Goal: Information Seeking & Learning: Find specific fact

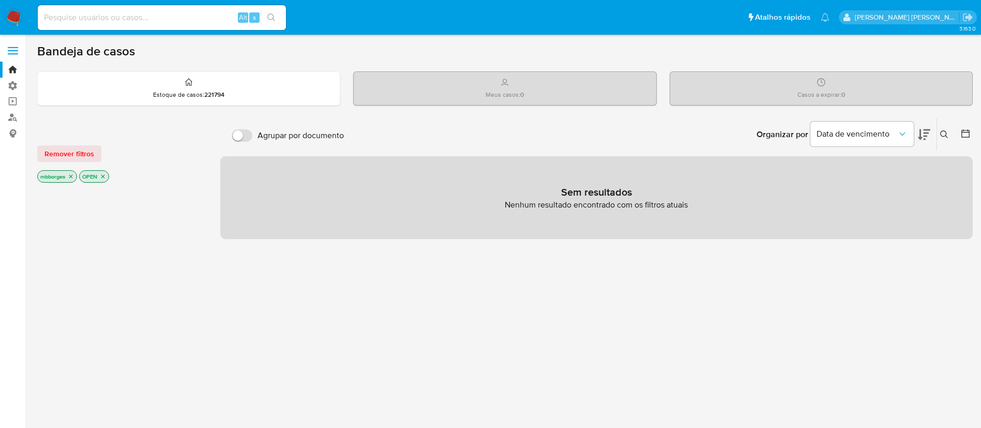
click at [204, 11] on input at bounding box center [162, 17] width 248 height 13
type input "00139919147"
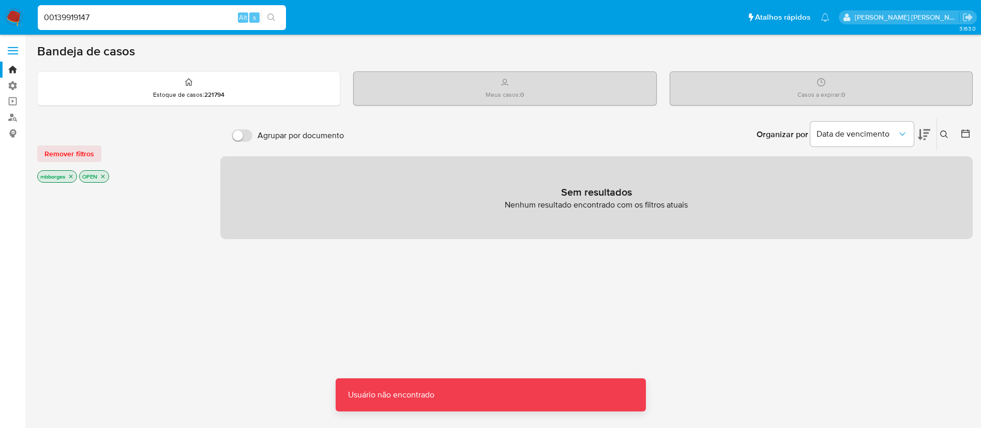
click at [195, 12] on input "00139919147" at bounding box center [162, 17] width 248 height 13
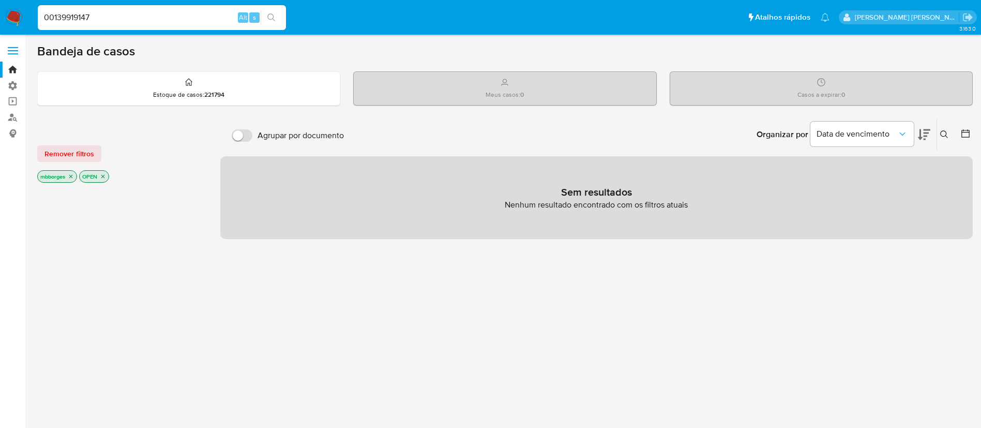
click at [181, 16] on input "00139919147" at bounding box center [162, 17] width 248 height 13
click at [13, 115] on link "Localizador de pessoas" at bounding box center [61, 117] width 123 height 16
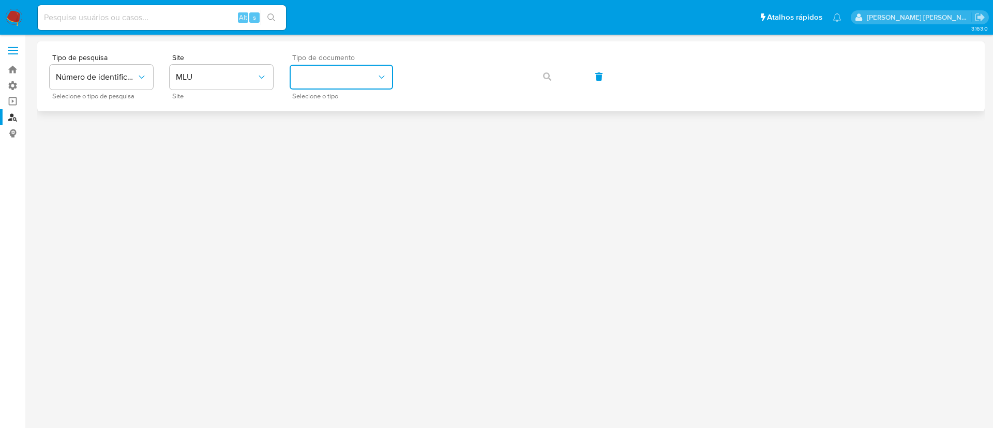
click at [314, 73] on button "identificationType" at bounding box center [341, 77] width 103 height 25
click at [121, 77] on span "Número de identificação" at bounding box center [96, 77] width 81 height 10
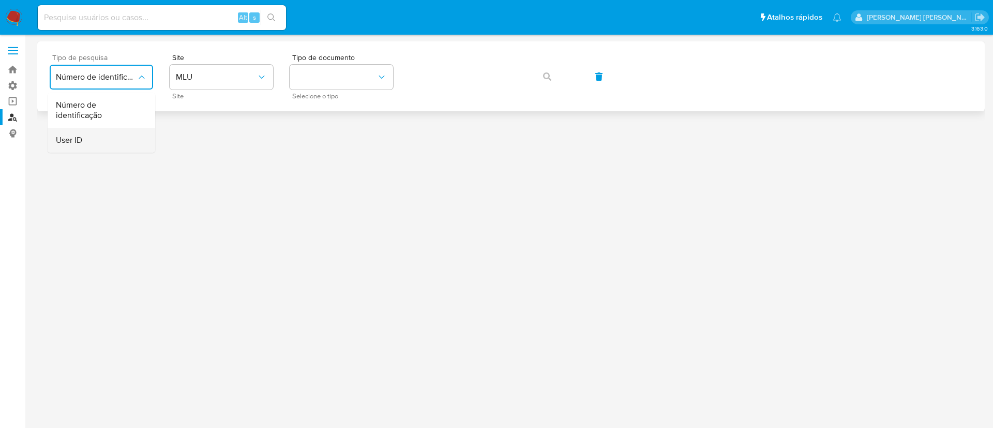
click at [114, 138] on div "User ID" at bounding box center [98, 140] width 85 height 25
click at [544, 76] on icon "button" at bounding box center [547, 76] width 8 height 8
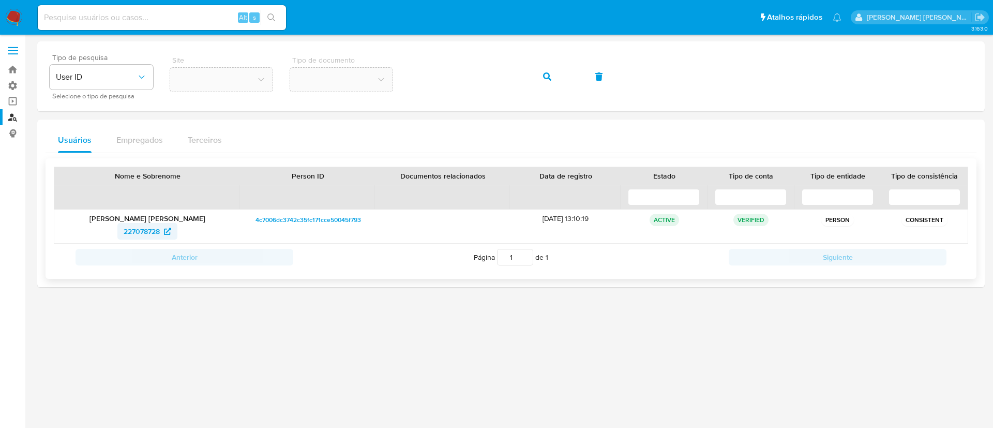
click at [153, 232] on span "227078728" at bounding box center [142, 231] width 36 height 17
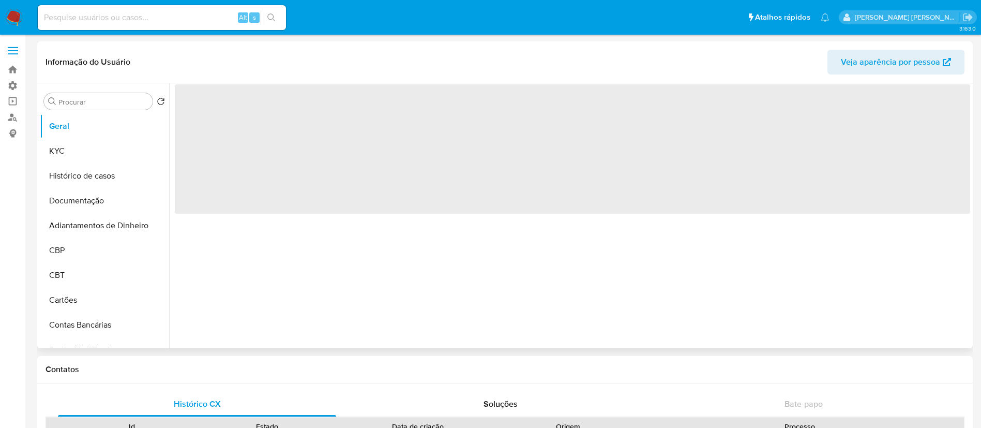
select select "10"
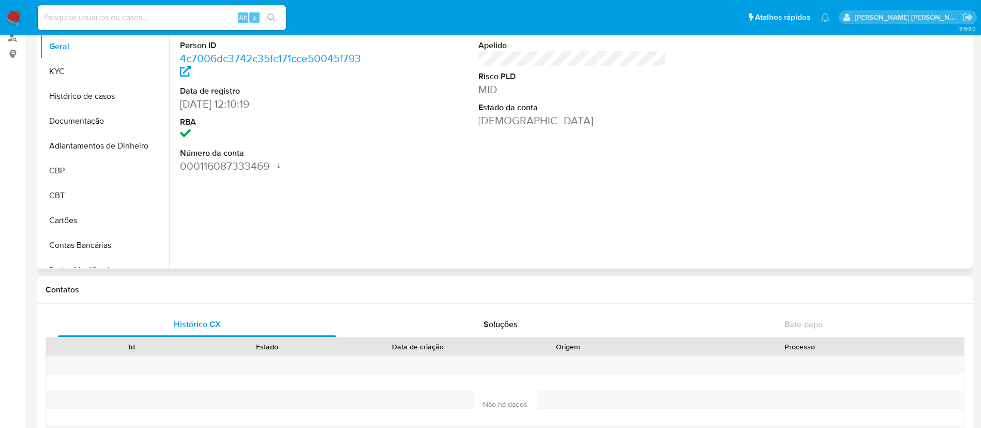
scroll to position [46, 0]
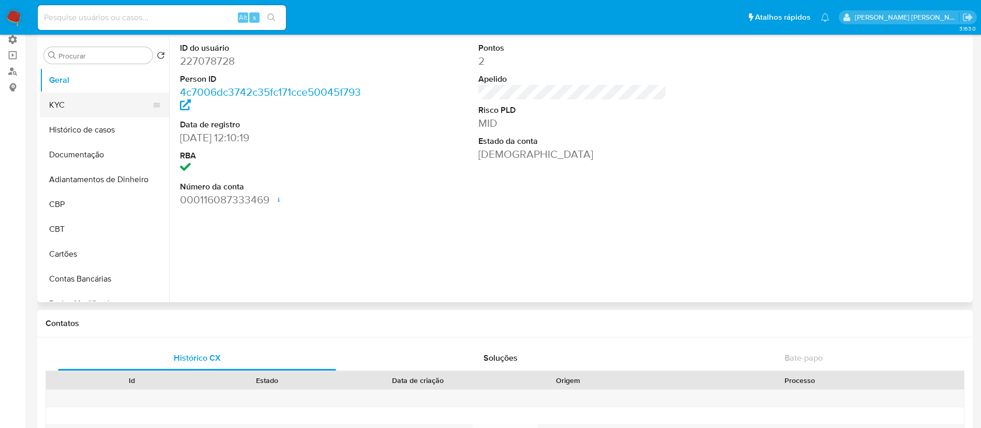
click at [86, 114] on button "KYC" at bounding box center [100, 105] width 121 height 25
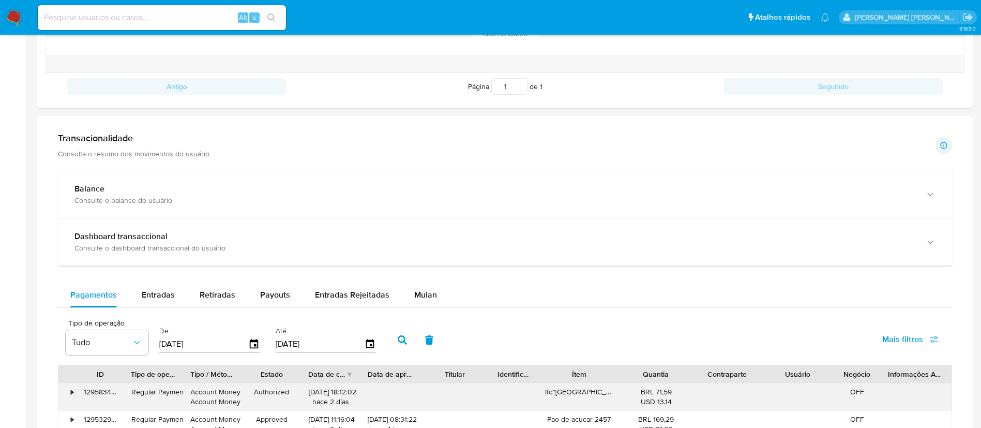
scroll to position [0, 0]
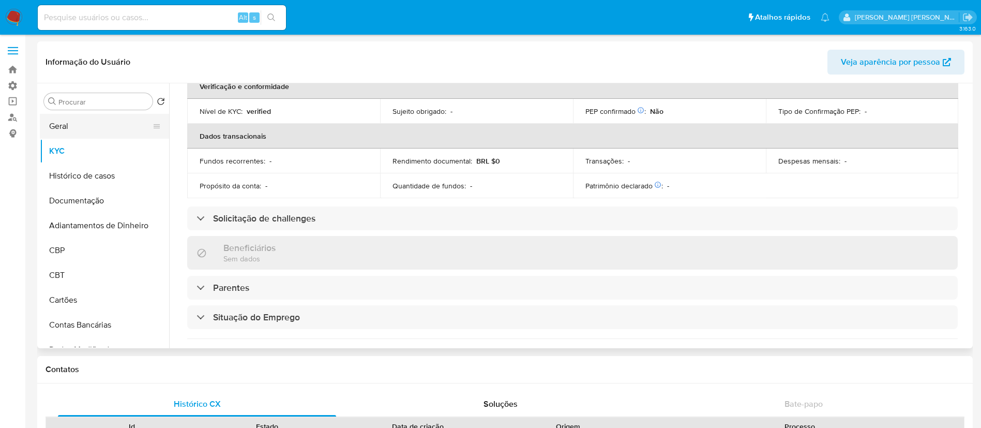
click at [102, 129] on button "Geral" at bounding box center [100, 126] width 121 height 25
